Goal: Task Accomplishment & Management: Use online tool/utility

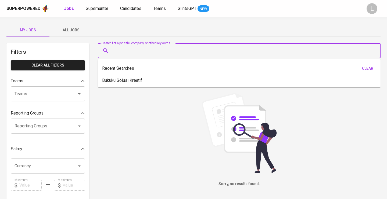
click at [128, 55] on input "Search for a job title, company or other keywords" at bounding box center [240, 51] width 259 height 10
click at [93, 8] on span "Superhunter" at bounding box center [97, 8] width 23 height 5
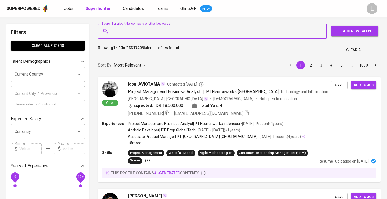
click at [152, 29] on input "Search for a job title, company or other keywords" at bounding box center [213, 31] width 205 height 10
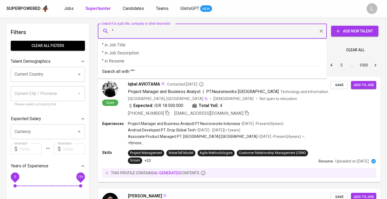
paste input "[EMAIL_ADDRESS][DOMAIN_NAME]"
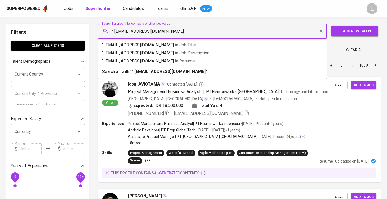
type input "" [EMAIL_ADDRESS][DOMAIN_NAME]""
click at [177, 60] on p "" [EMAIL_ADDRESS][DOMAIN_NAME]" in Resume" at bounding box center [212, 61] width 220 height 6
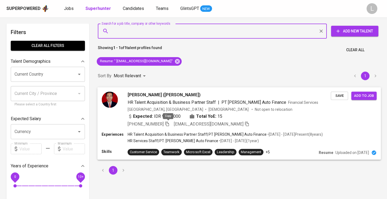
click at [169, 123] on icon "button" at bounding box center [167, 124] width 4 height 5
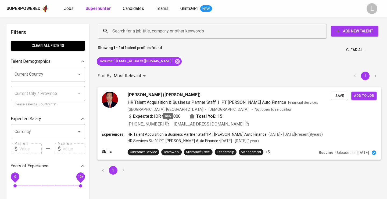
click at [169, 123] on icon "button" at bounding box center [167, 124] width 4 height 5
click at [170, 123] on icon "button" at bounding box center [167, 123] width 5 height 5
drag, startPoint x: 128, startPoint y: 88, endPoint x: 139, endPoint y: 94, distance: 12.5
drag, startPoint x: 129, startPoint y: 94, endPoint x: 137, endPoint y: 94, distance: 8.1
click at [137, 94] on span "[PERSON_NAME] ([PERSON_NAME])" at bounding box center [164, 95] width 73 height 6
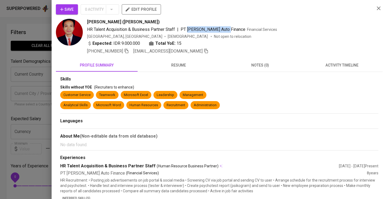
drag, startPoint x: 188, startPoint y: 30, endPoint x: 228, endPoint y: 30, distance: 39.5
click at [228, 30] on span "PT [PERSON_NAME] Auto Finance" at bounding box center [213, 29] width 65 height 5
copy span "[PERSON_NAME] Auto Finance"
